Goal: Task Accomplishment & Management: Manage account settings

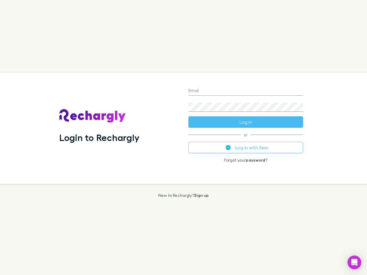
click at [183, 138] on div "Login to Rechargly" at bounding box center [119, 128] width 129 height 111
click at [246, 91] on input "Email" at bounding box center [245, 91] width 115 height 9
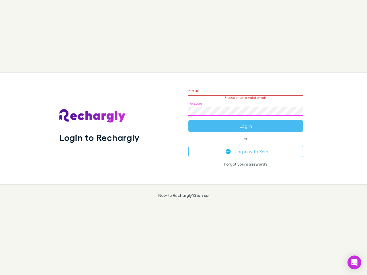
click at [246, 122] on form "Email Please enter a valid email. Password Log in" at bounding box center [245, 107] width 115 height 50
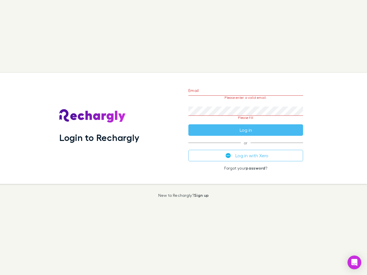
click at [246, 148] on div "Email Please enter a valid email. Password Please fill Log in or Log in with Xe…" at bounding box center [246, 128] width 124 height 111
click at [354, 263] on icon "Open Intercom Messenger" at bounding box center [354, 262] width 6 height 7
